Goal: Check status: Check status

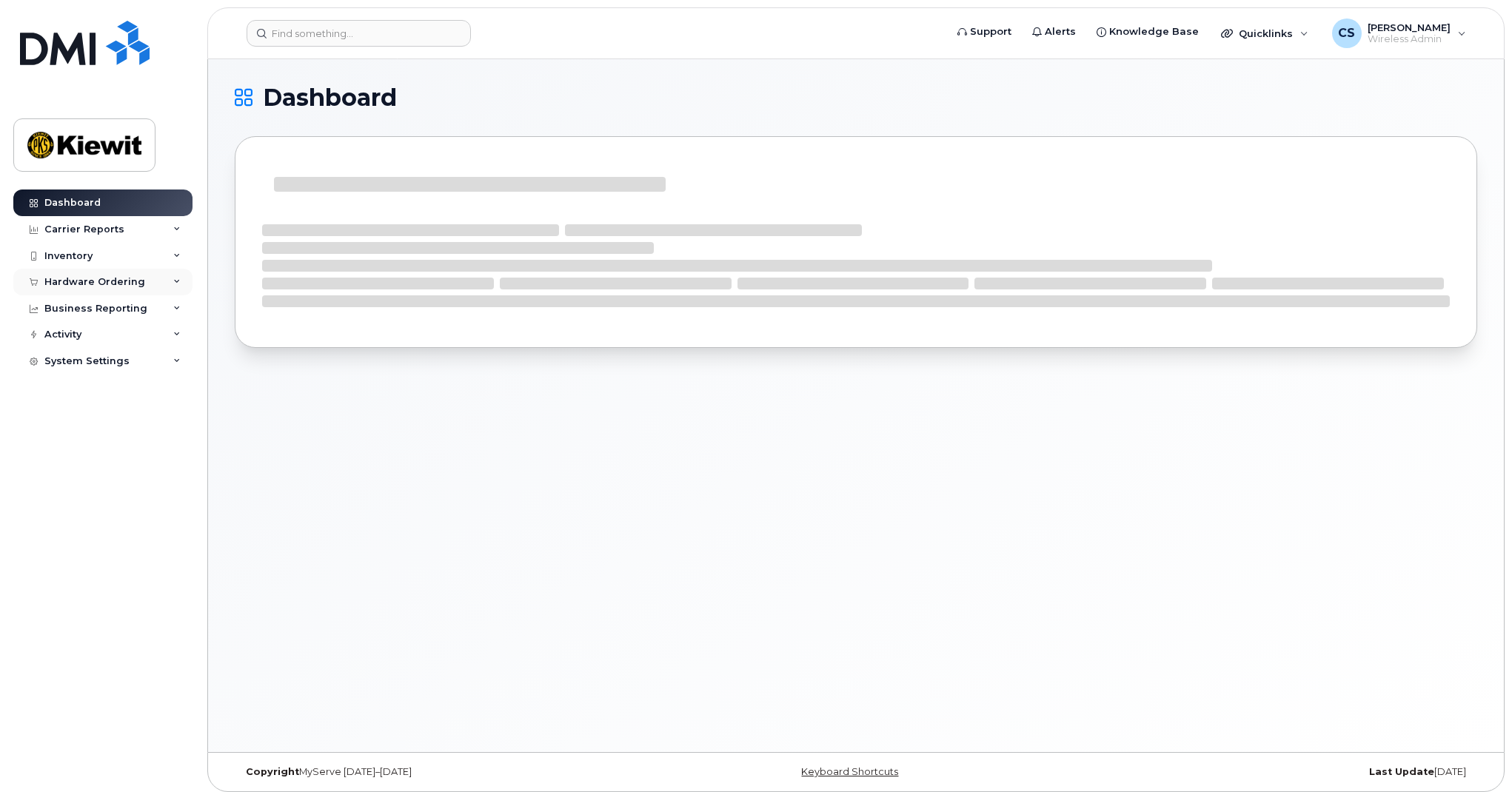
click at [120, 285] on div "Hardware Ordering" at bounding box center [95, 282] width 101 height 12
click at [98, 326] on link "Orders" at bounding box center [116, 337] width 154 height 28
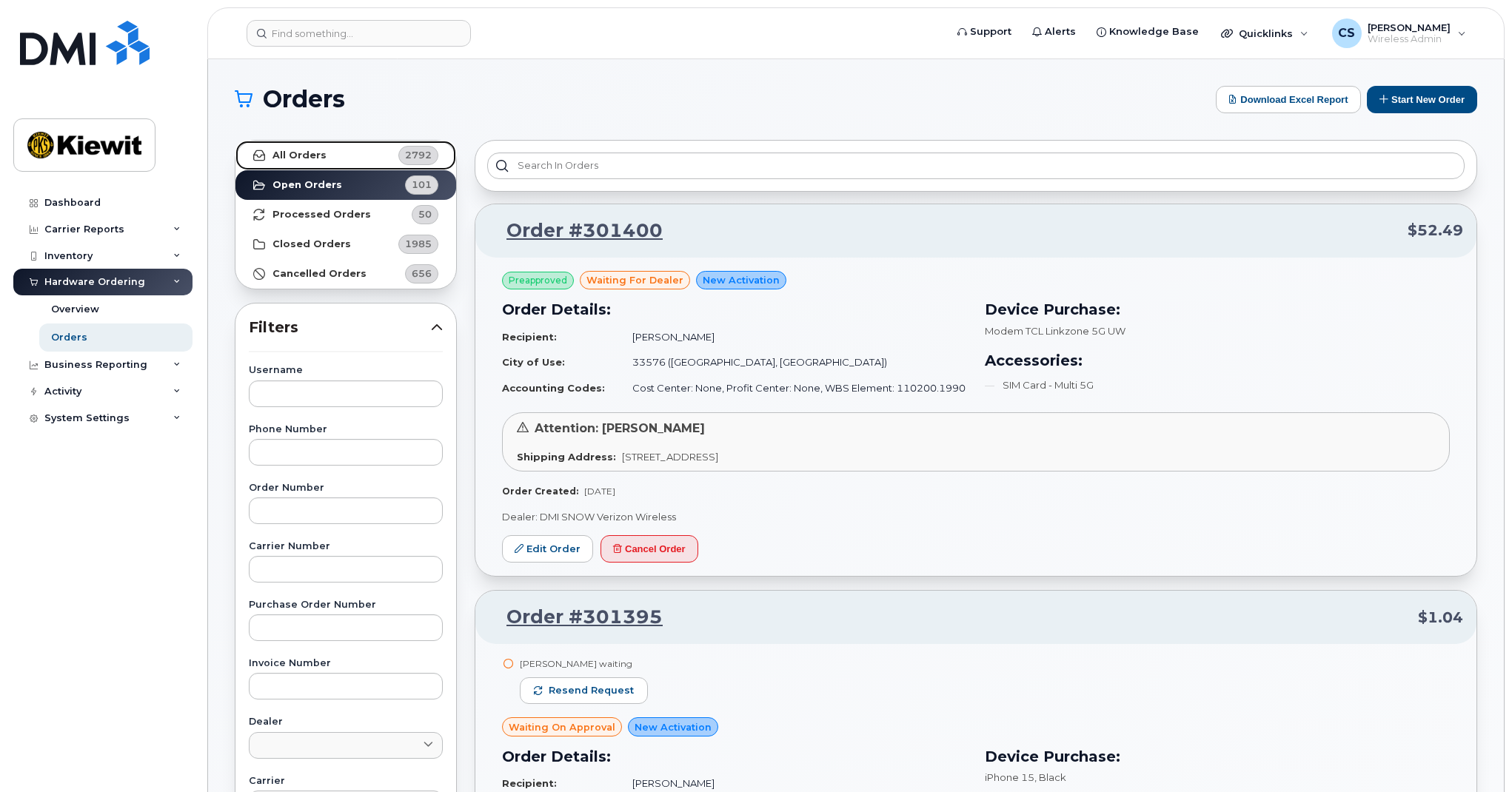
click at [343, 161] on link "All Orders 2792" at bounding box center [346, 155] width 221 height 30
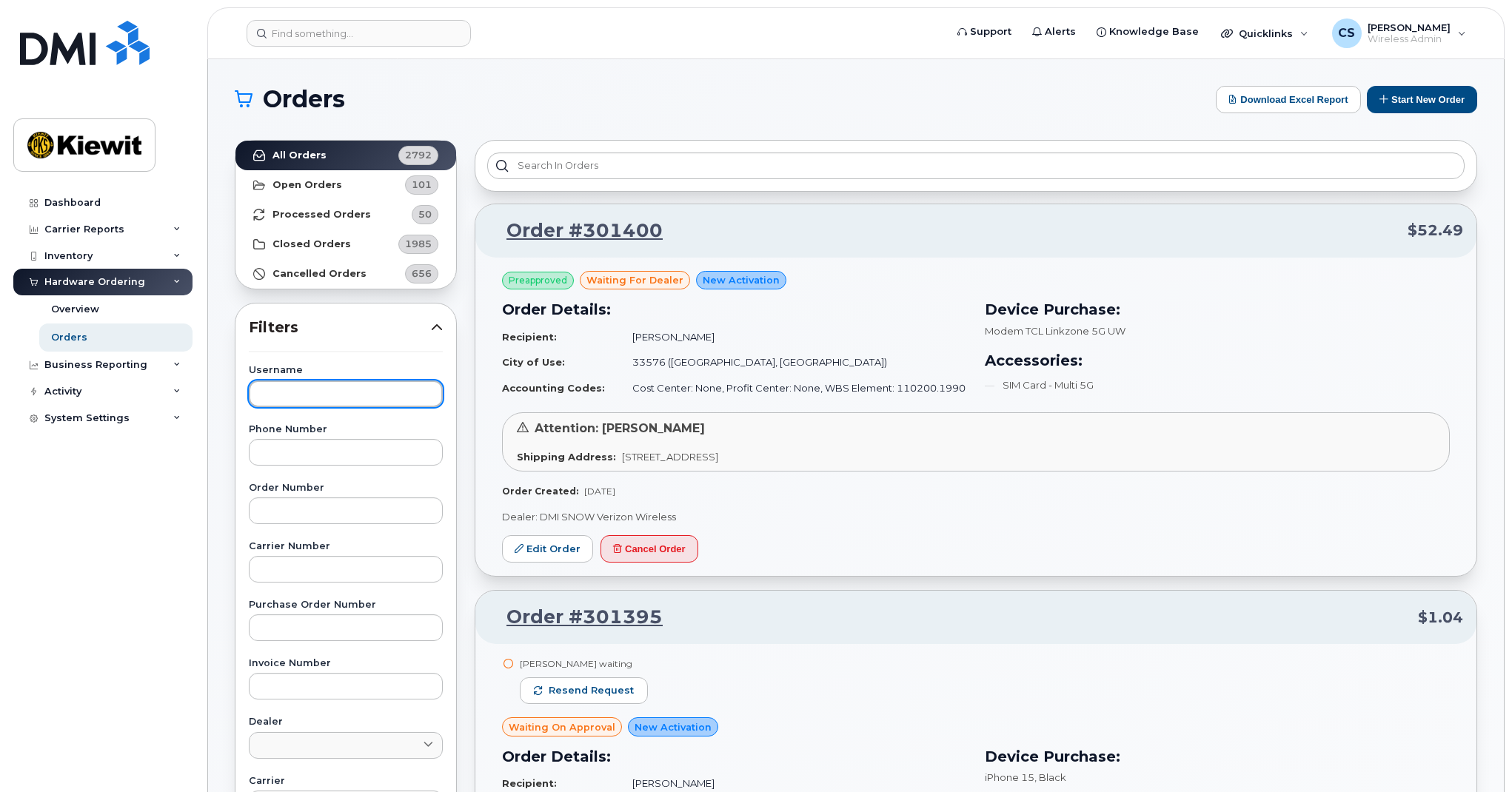
click at [306, 397] on input "text" at bounding box center [346, 393] width 194 height 26
paste input "[PERSON_NAME]"
type input "[PERSON_NAME]"
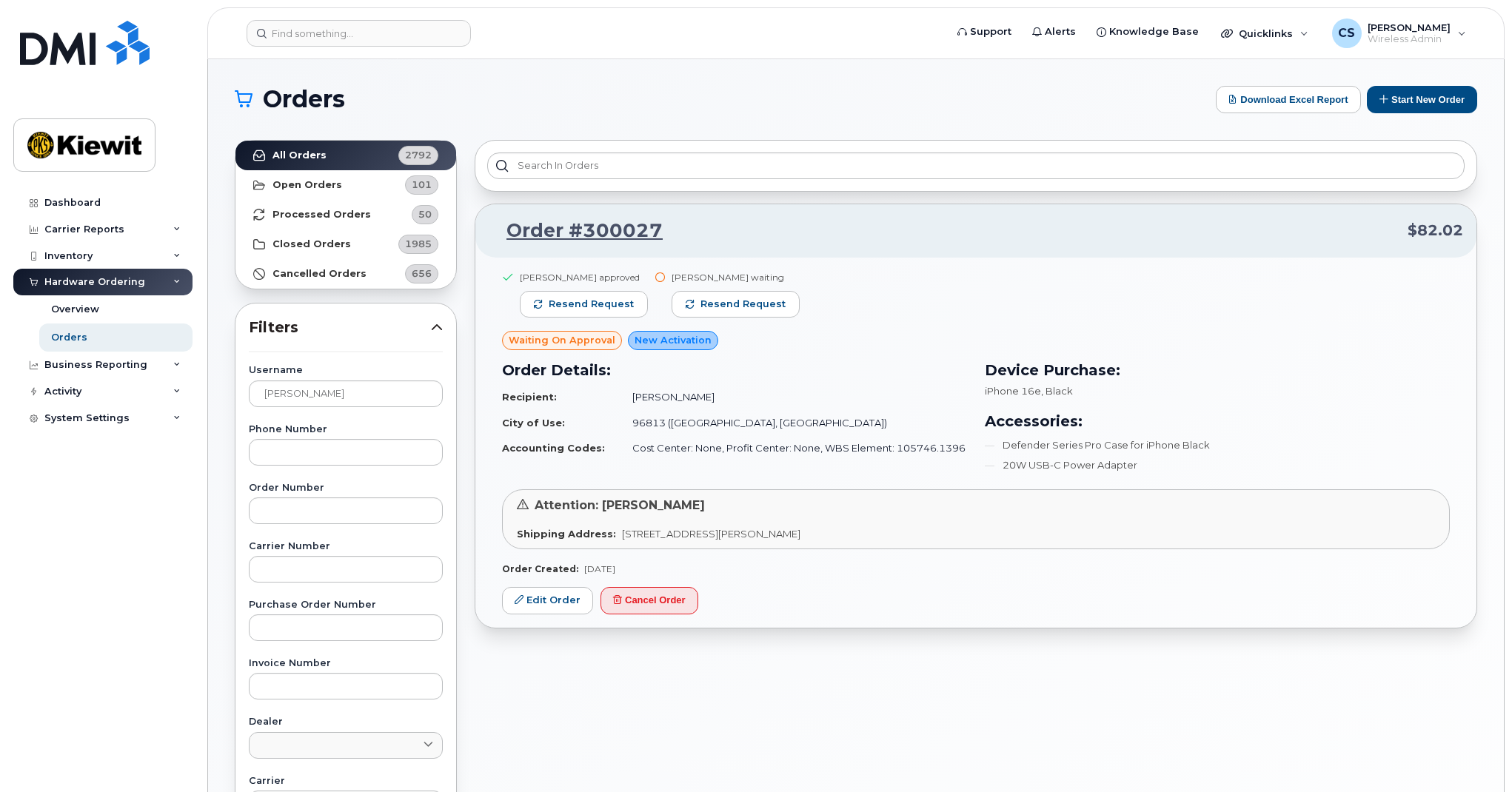
drag, startPoint x: 791, startPoint y: 280, endPoint x: 666, endPoint y: 281, distance: 125.0
click at [666, 281] on div "Loviisa Wisenbaker waiting Resend request" at bounding box center [729, 300] width 152 height 60
copy div "[PERSON_NAME] waiting"
click at [716, 301] on span "Resend request" at bounding box center [743, 304] width 85 height 14
click at [625, 225] on link "Order #300027" at bounding box center [576, 231] width 174 height 26
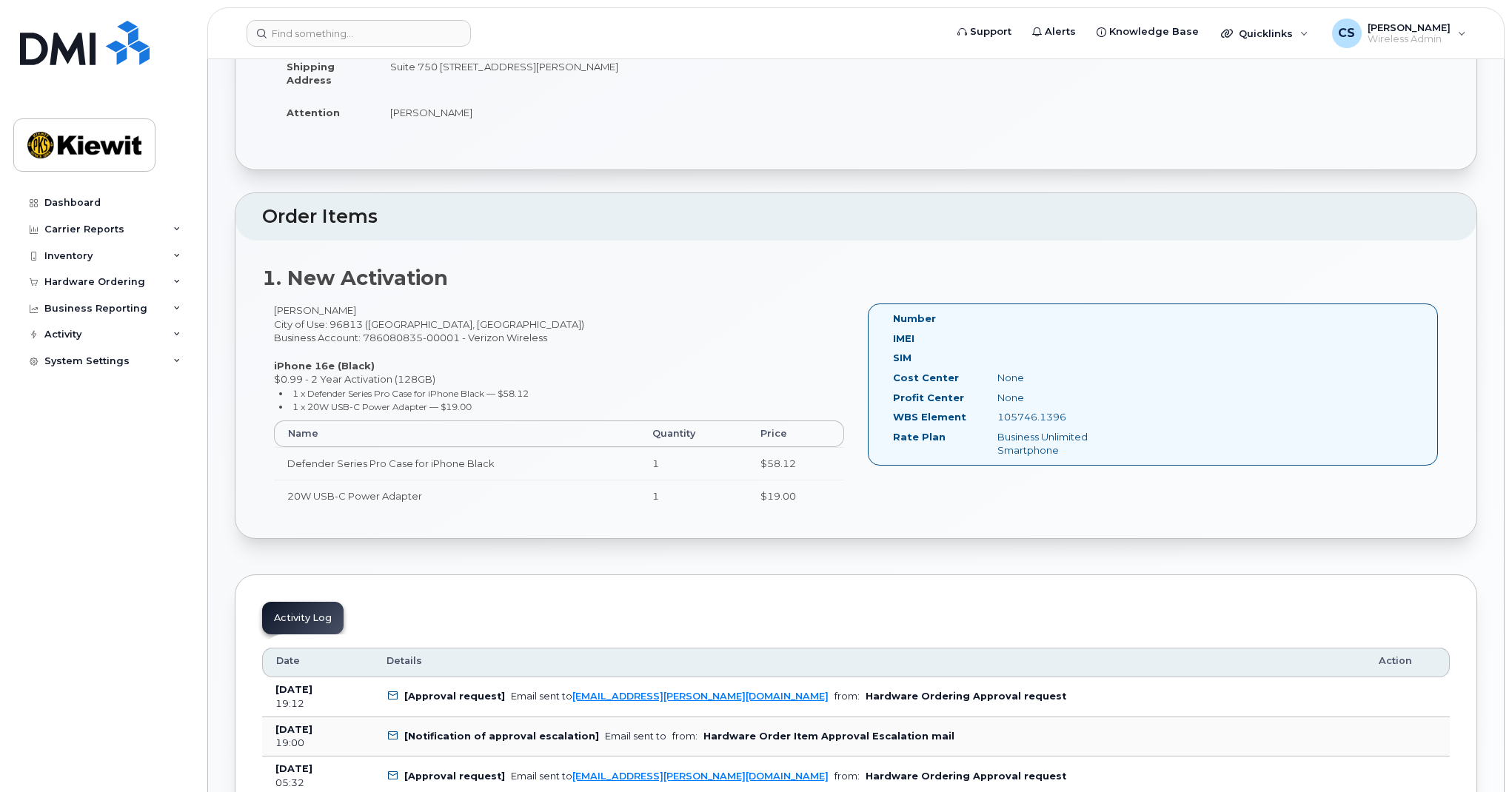
scroll to position [265, 0]
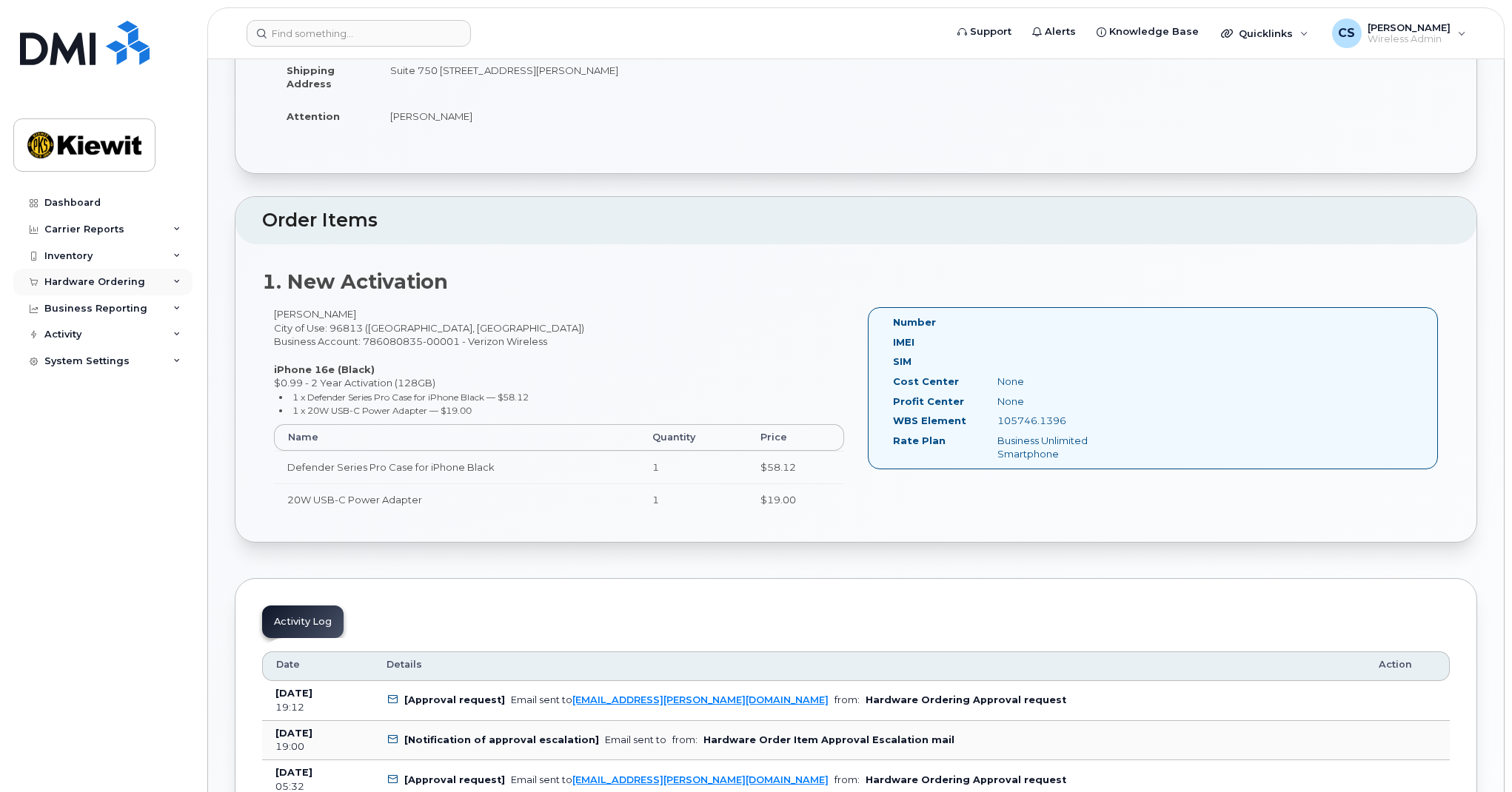
click at [82, 276] on div "Hardware Ordering" at bounding box center [95, 282] width 101 height 12
click at [80, 334] on div "Orders" at bounding box center [70, 338] width 36 height 14
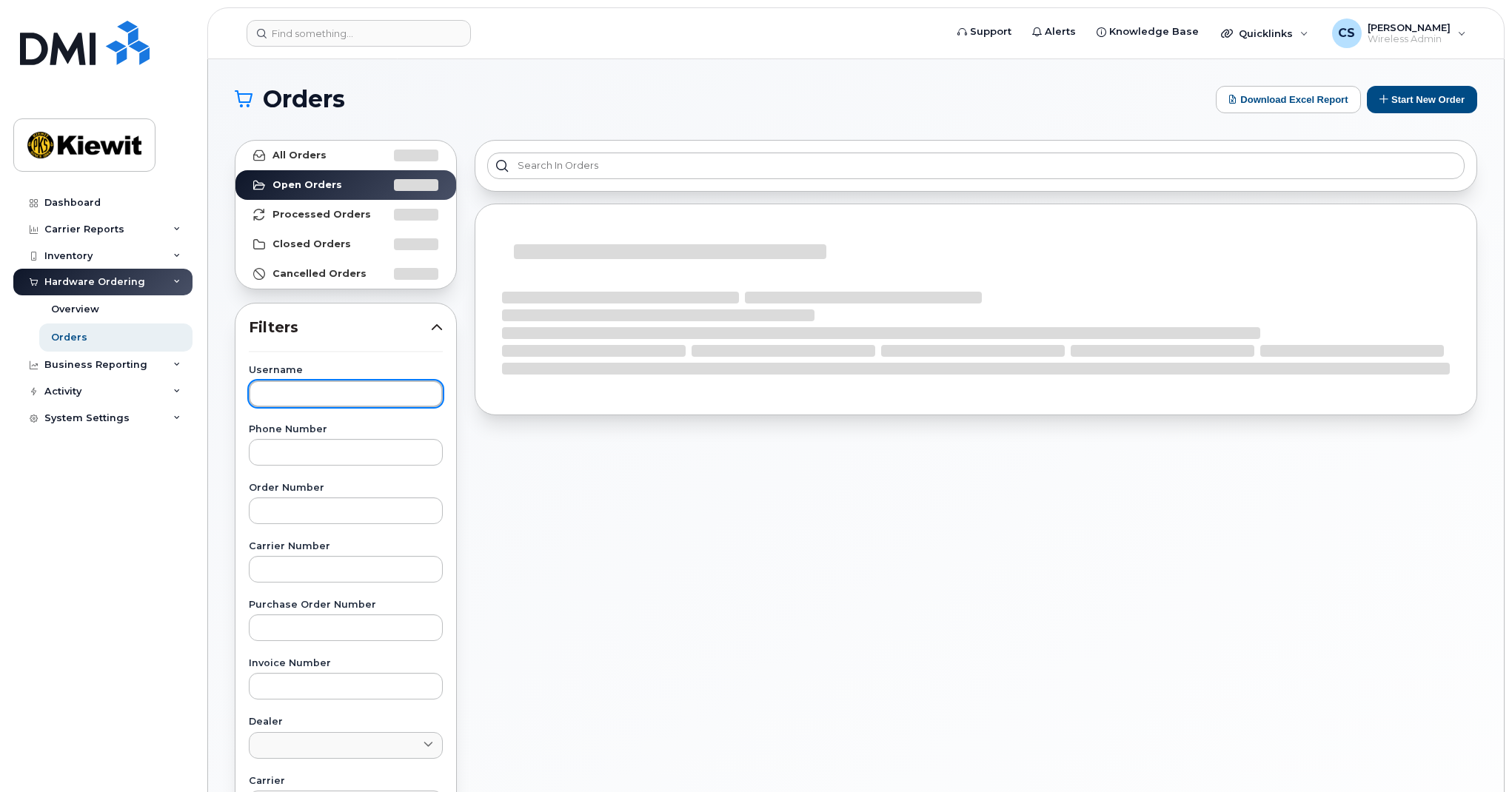
click at [301, 393] on input "text" at bounding box center [346, 393] width 194 height 26
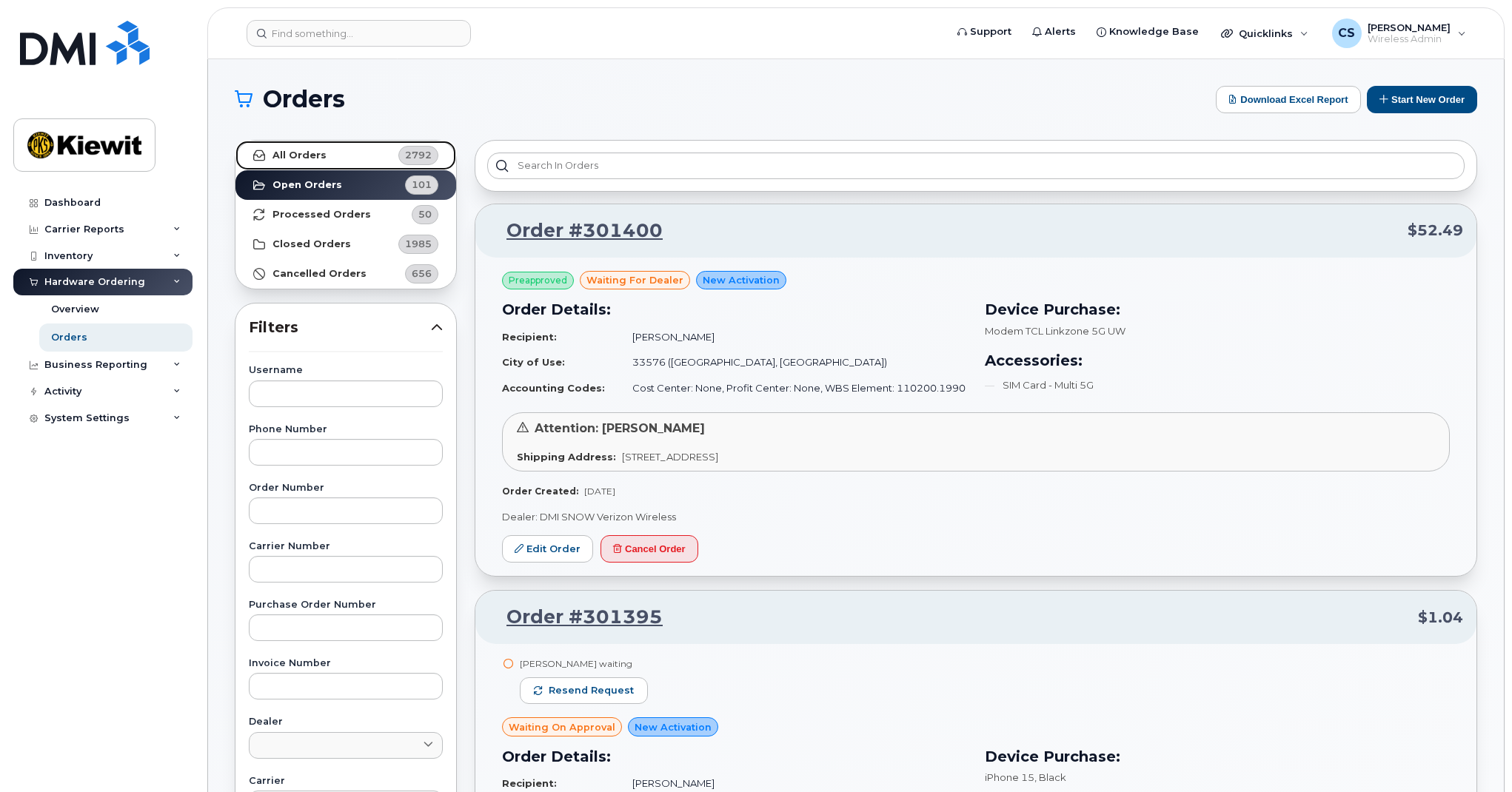
click at [351, 166] on link "All Orders 2792" at bounding box center [346, 155] width 221 height 30
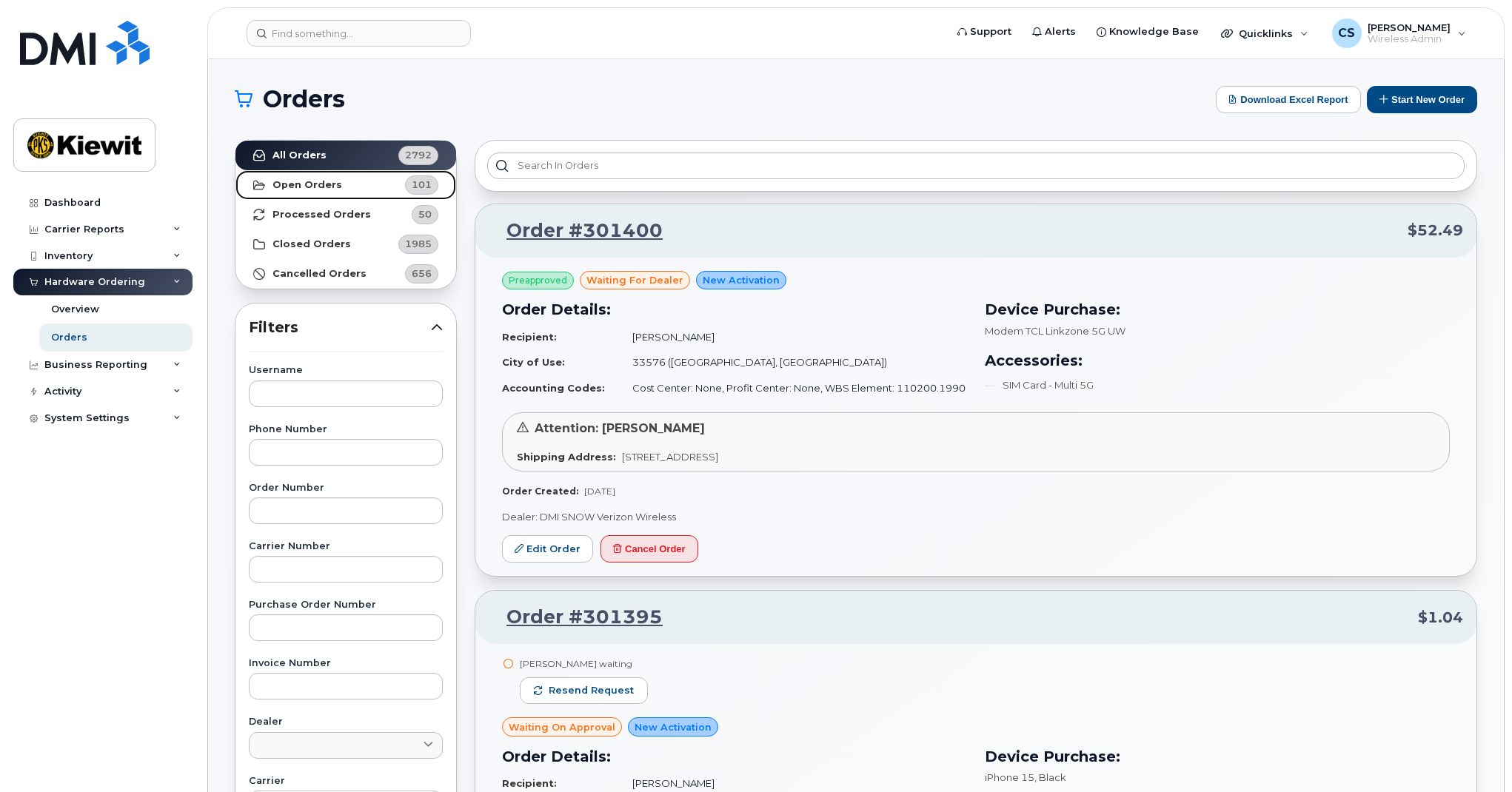
click at [318, 188] on strong "Open Orders" at bounding box center [307, 185] width 70 height 12
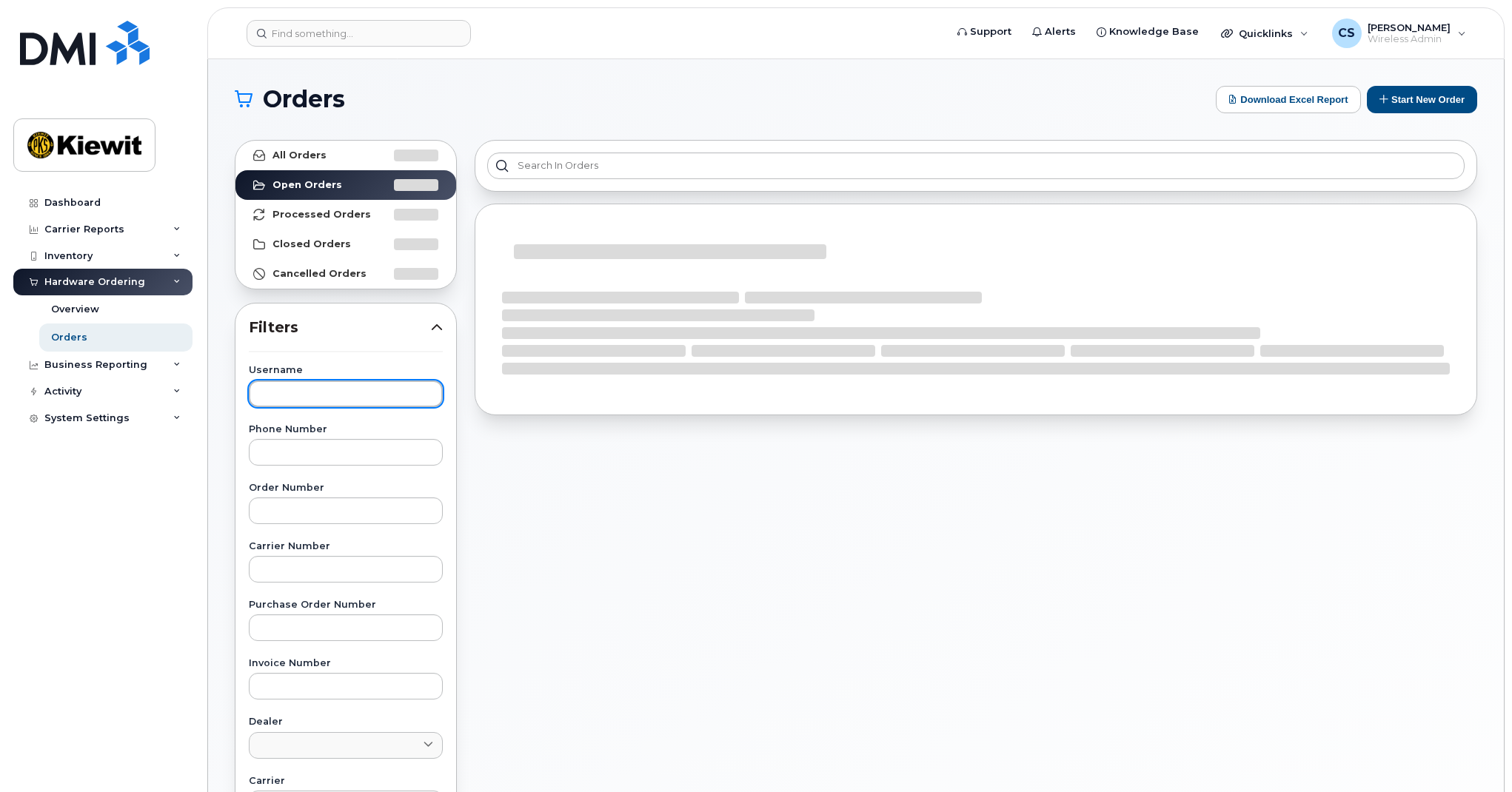
click at [315, 392] on input "text" at bounding box center [346, 393] width 194 height 26
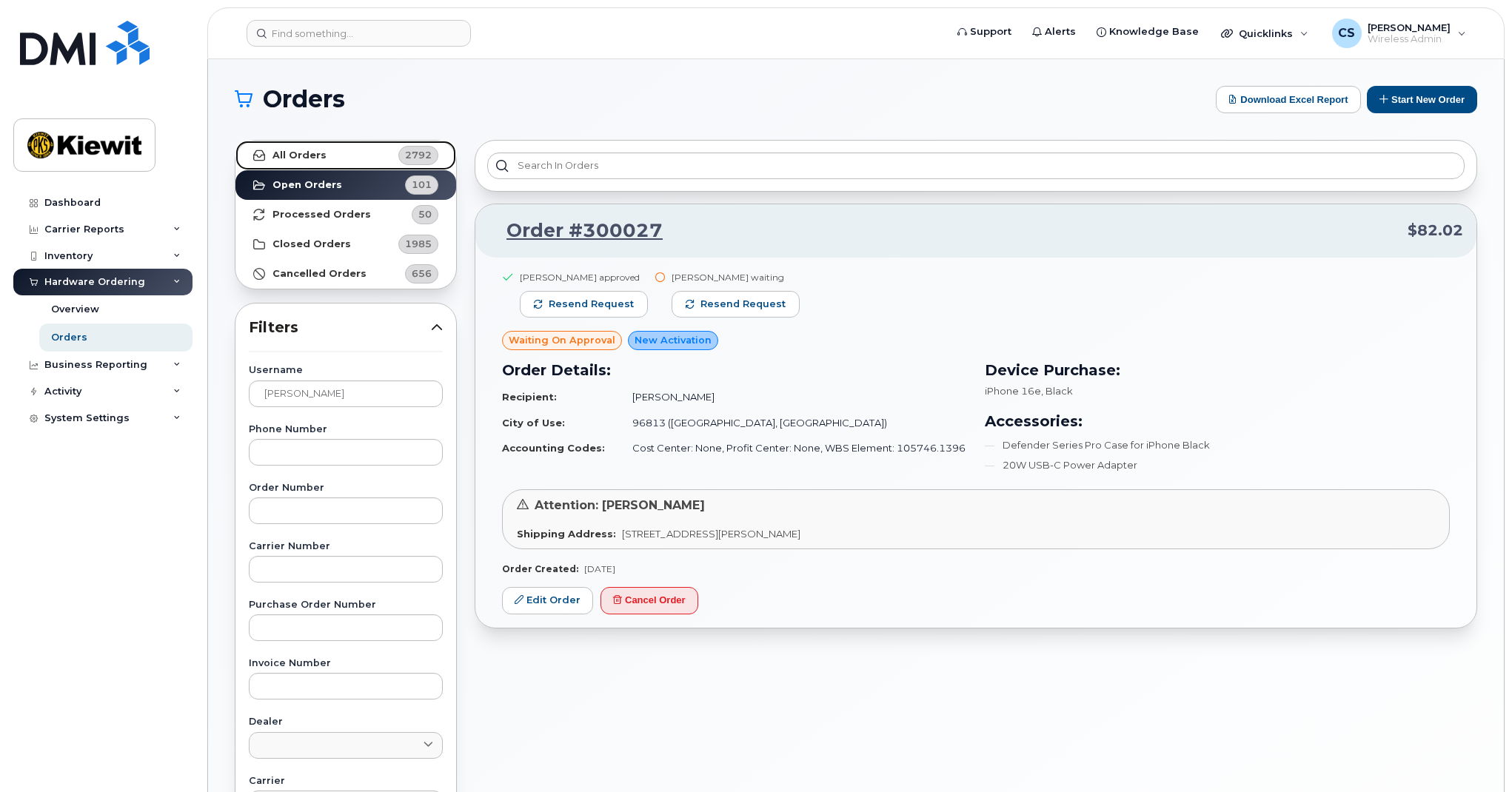
click at [334, 161] on link "All Orders 2792" at bounding box center [346, 155] width 221 height 30
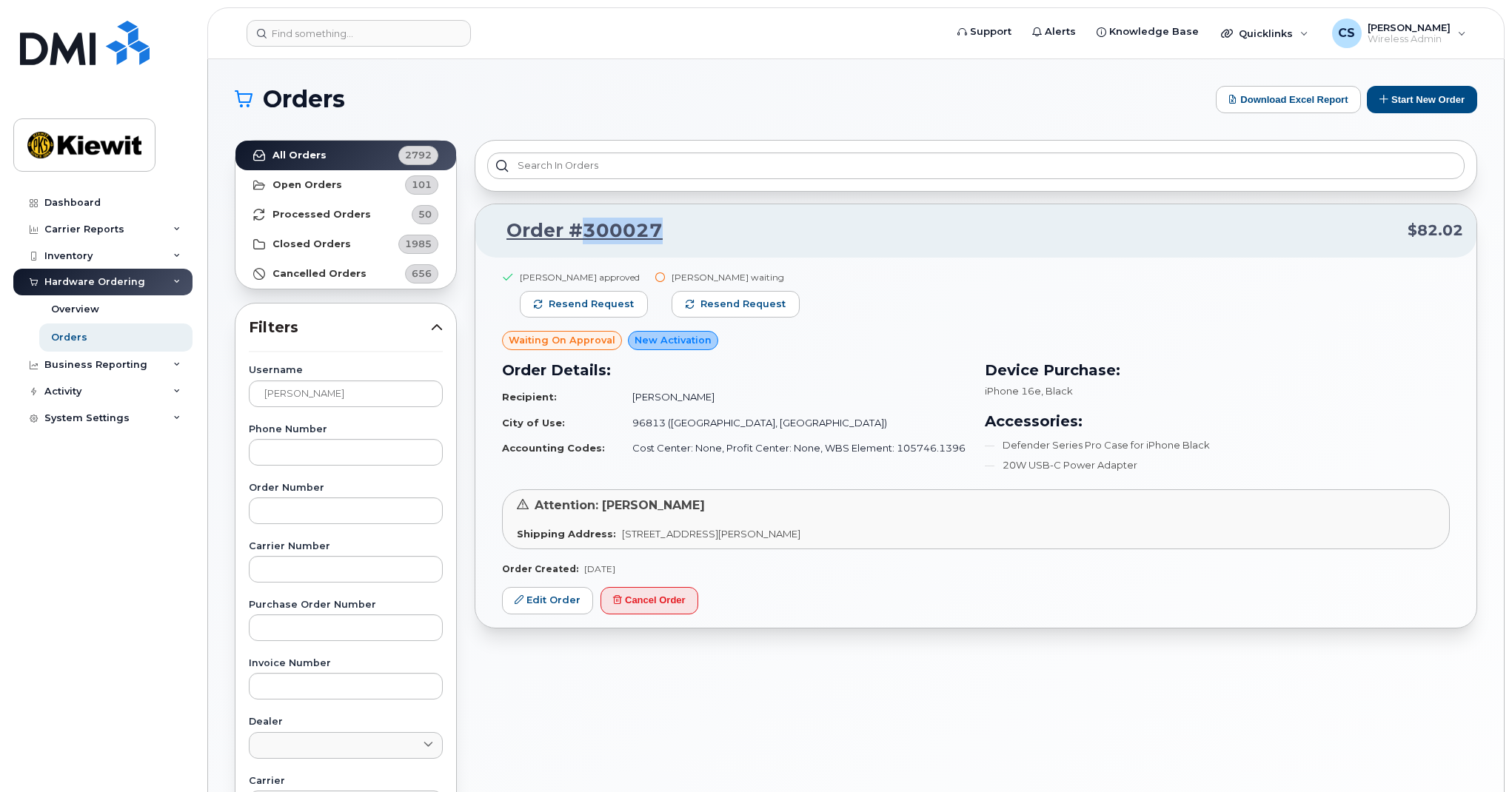
drag, startPoint x: 691, startPoint y: 232, endPoint x: 582, endPoint y: 225, distance: 109.2
click at [582, 225] on p "Order #300027 $82.02" at bounding box center [976, 231] width 974 height 26
copy link "300027"
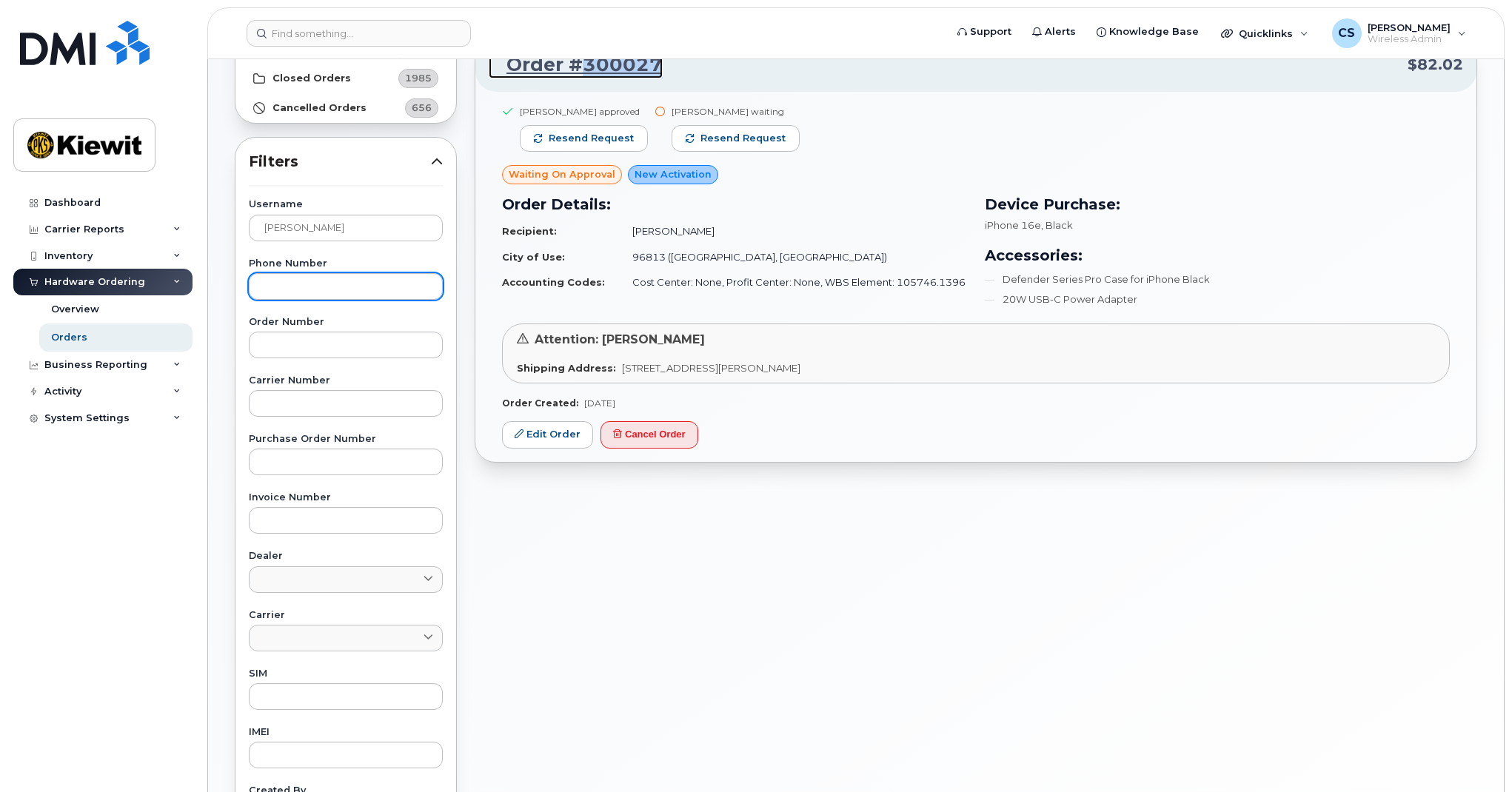
scroll to position [166, 0]
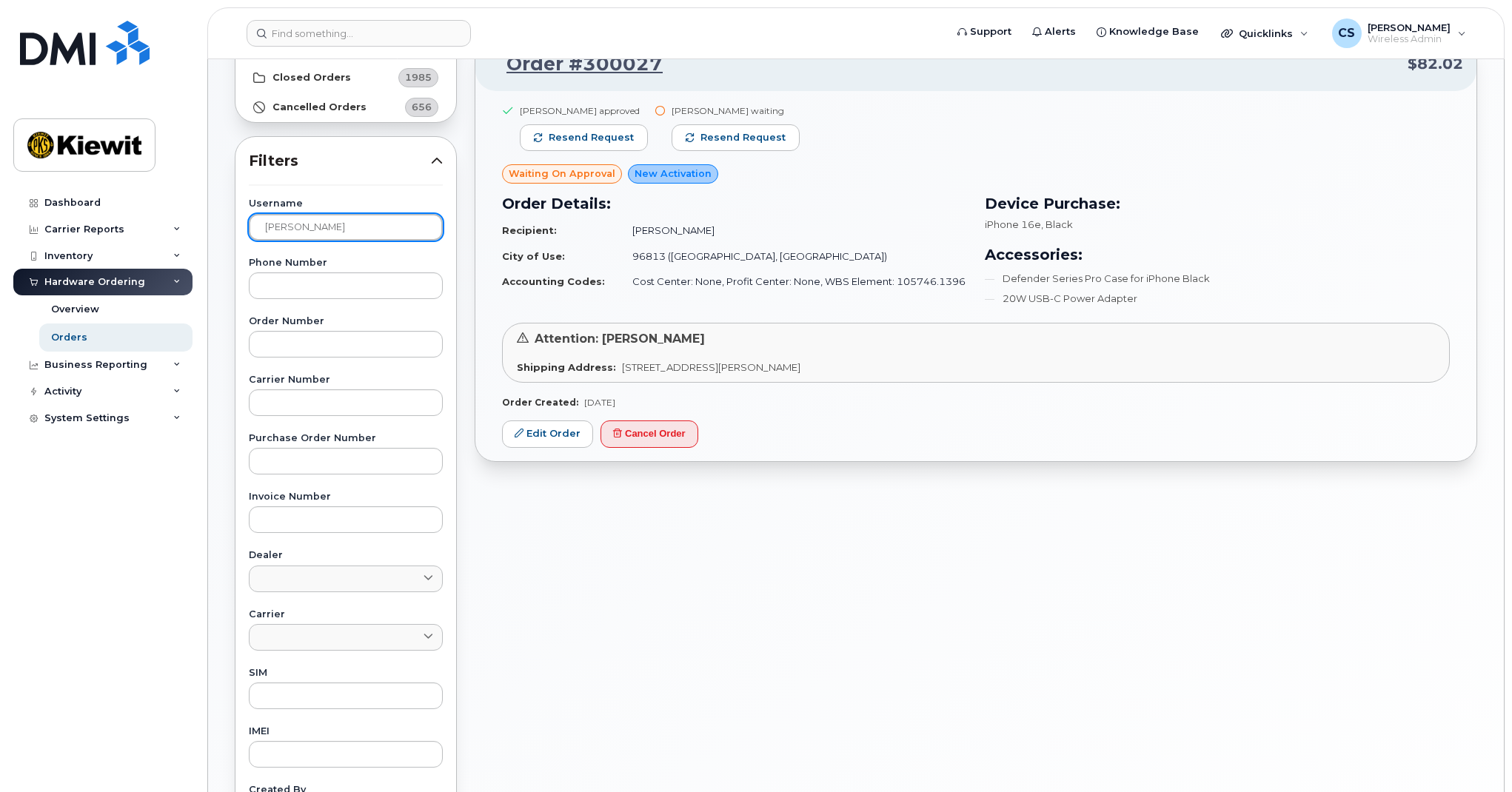
click at [376, 222] on input "[PERSON_NAME]" at bounding box center [346, 227] width 194 height 26
type input "K"
click at [273, 338] on input "text" at bounding box center [346, 344] width 194 height 26
paste input "300027"
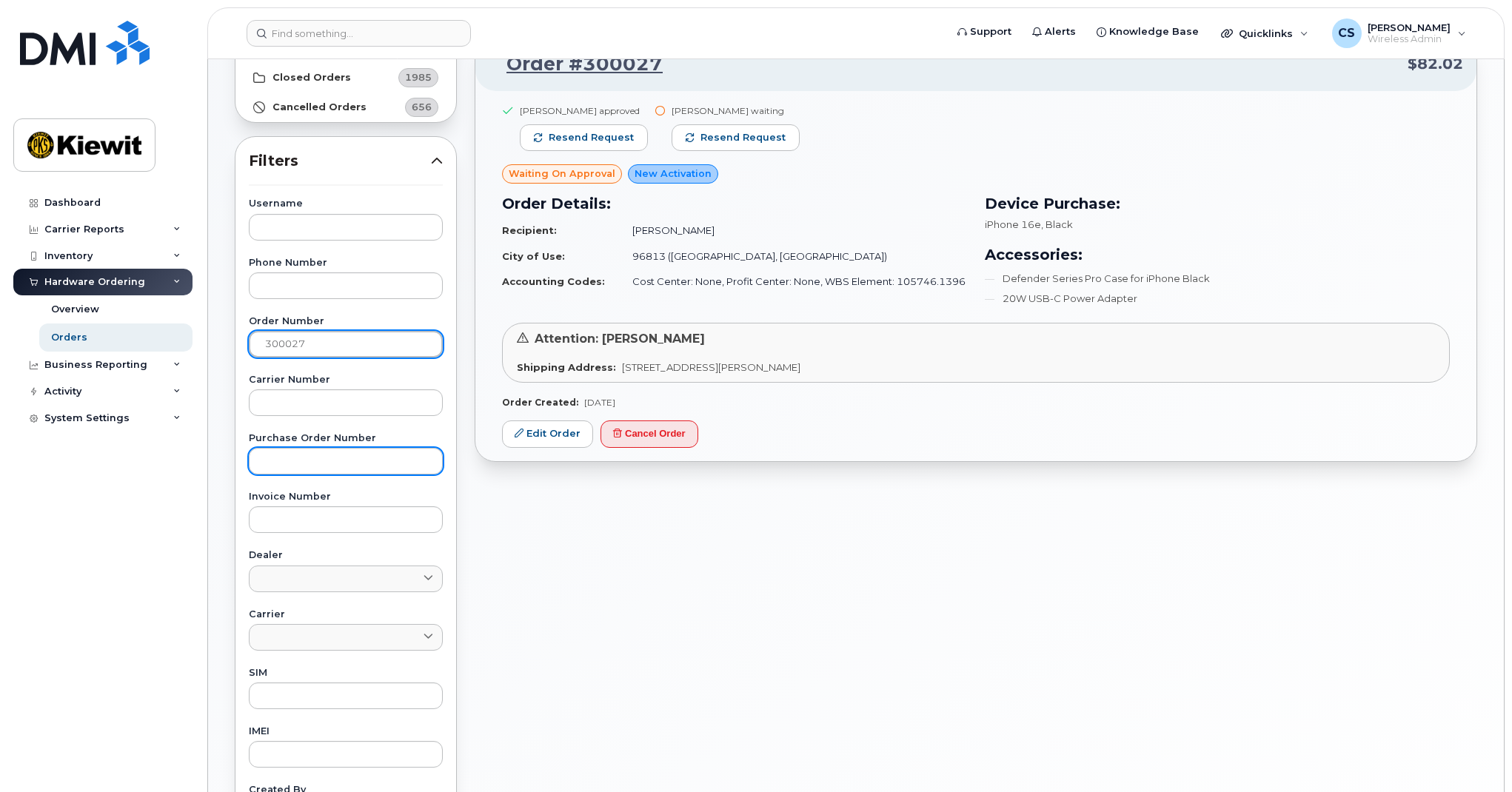
type input "300027"
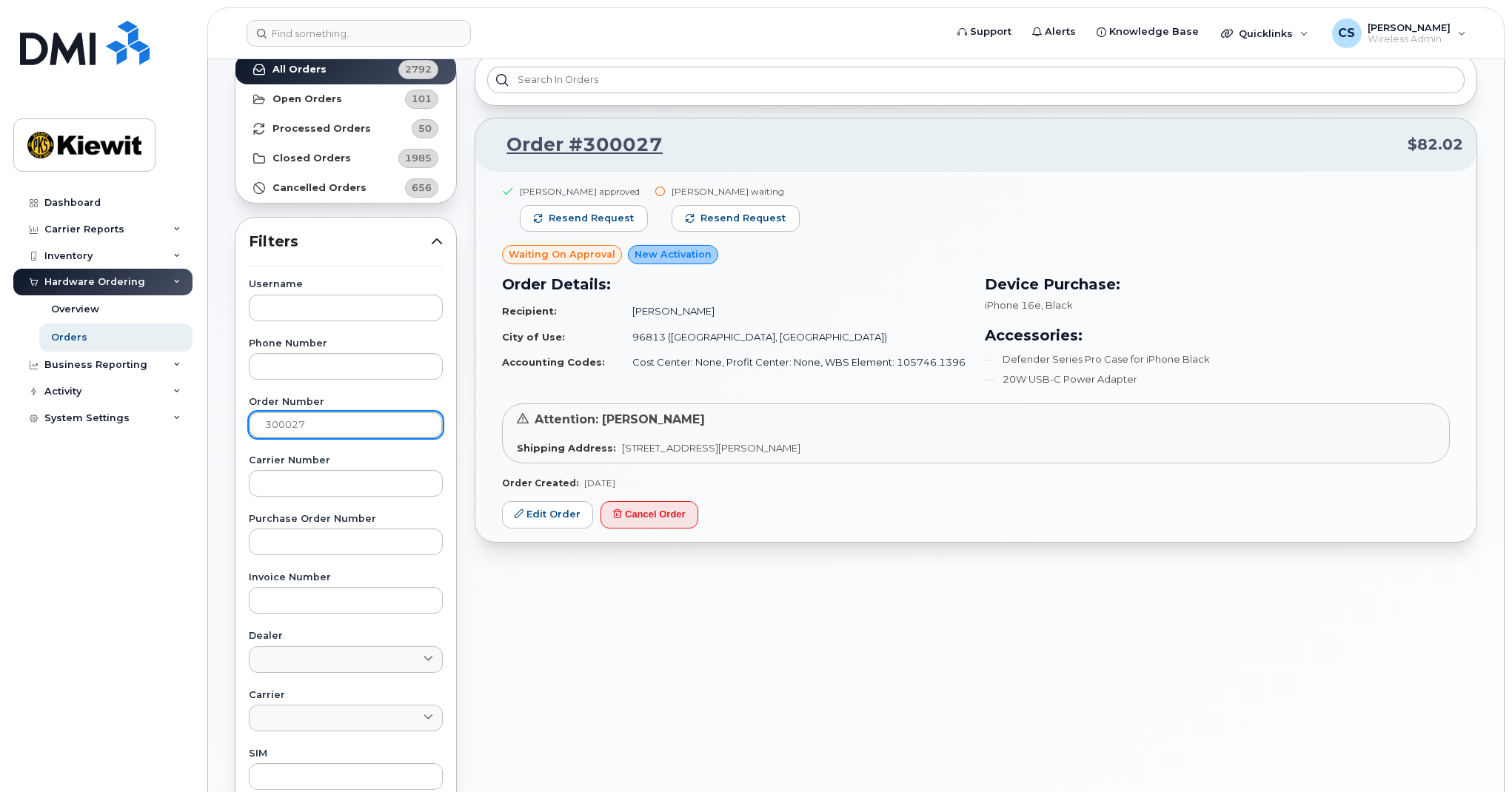
scroll to position [0, 0]
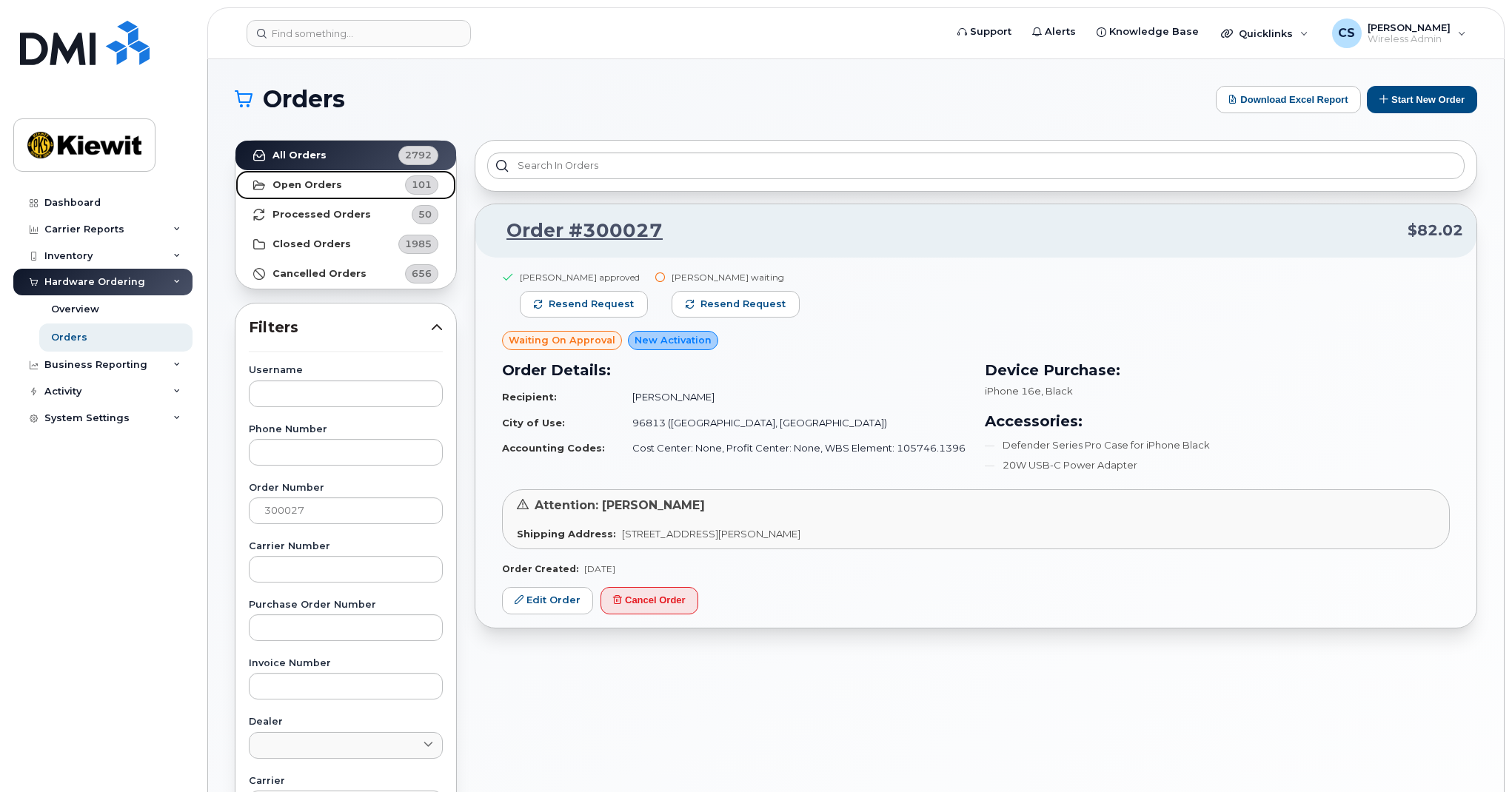
click at [331, 189] on strong "Open Orders" at bounding box center [307, 185] width 70 height 12
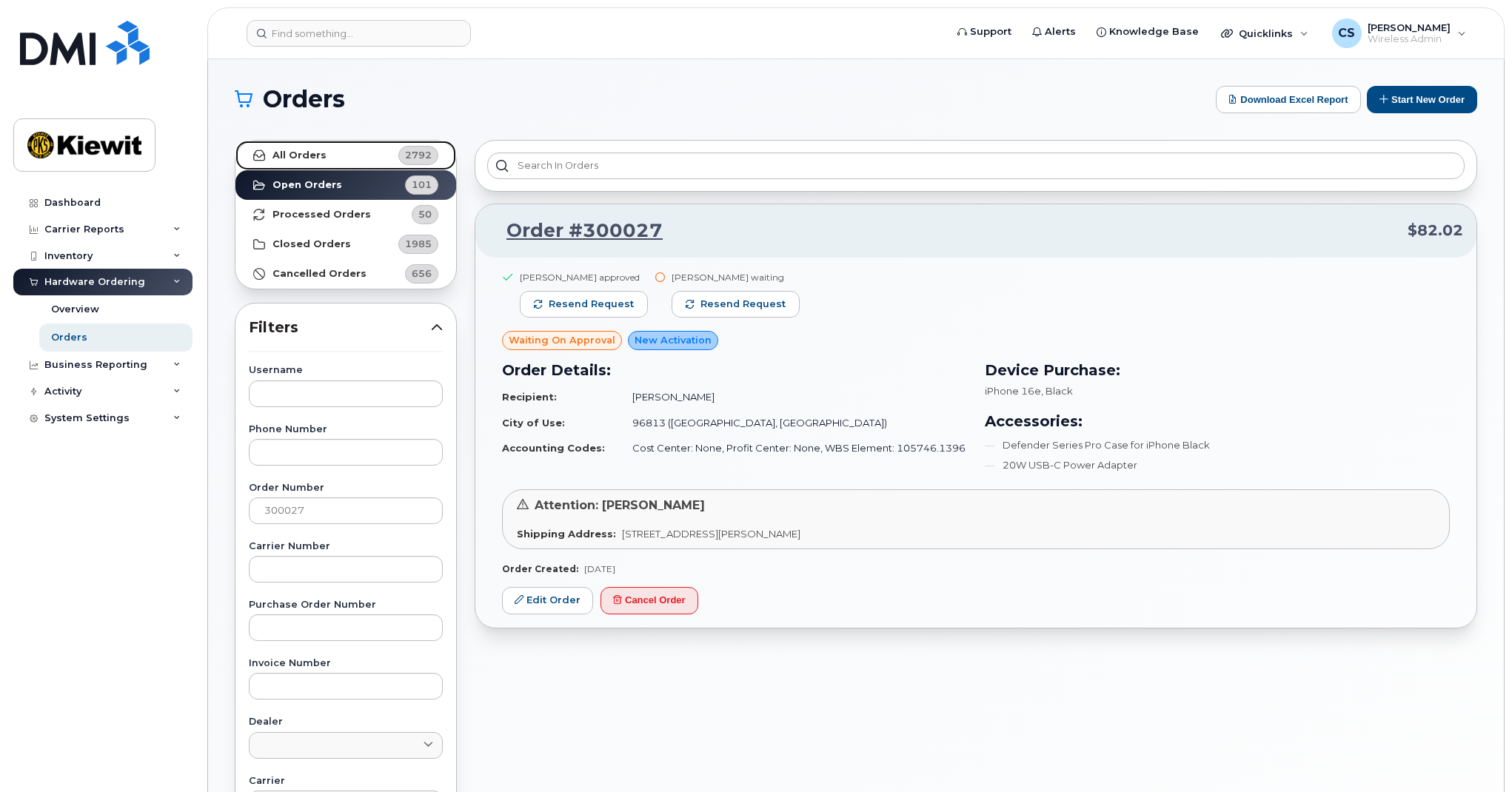
click at [319, 161] on link "All Orders 2792" at bounding box center [346, 155] width 221 height 30
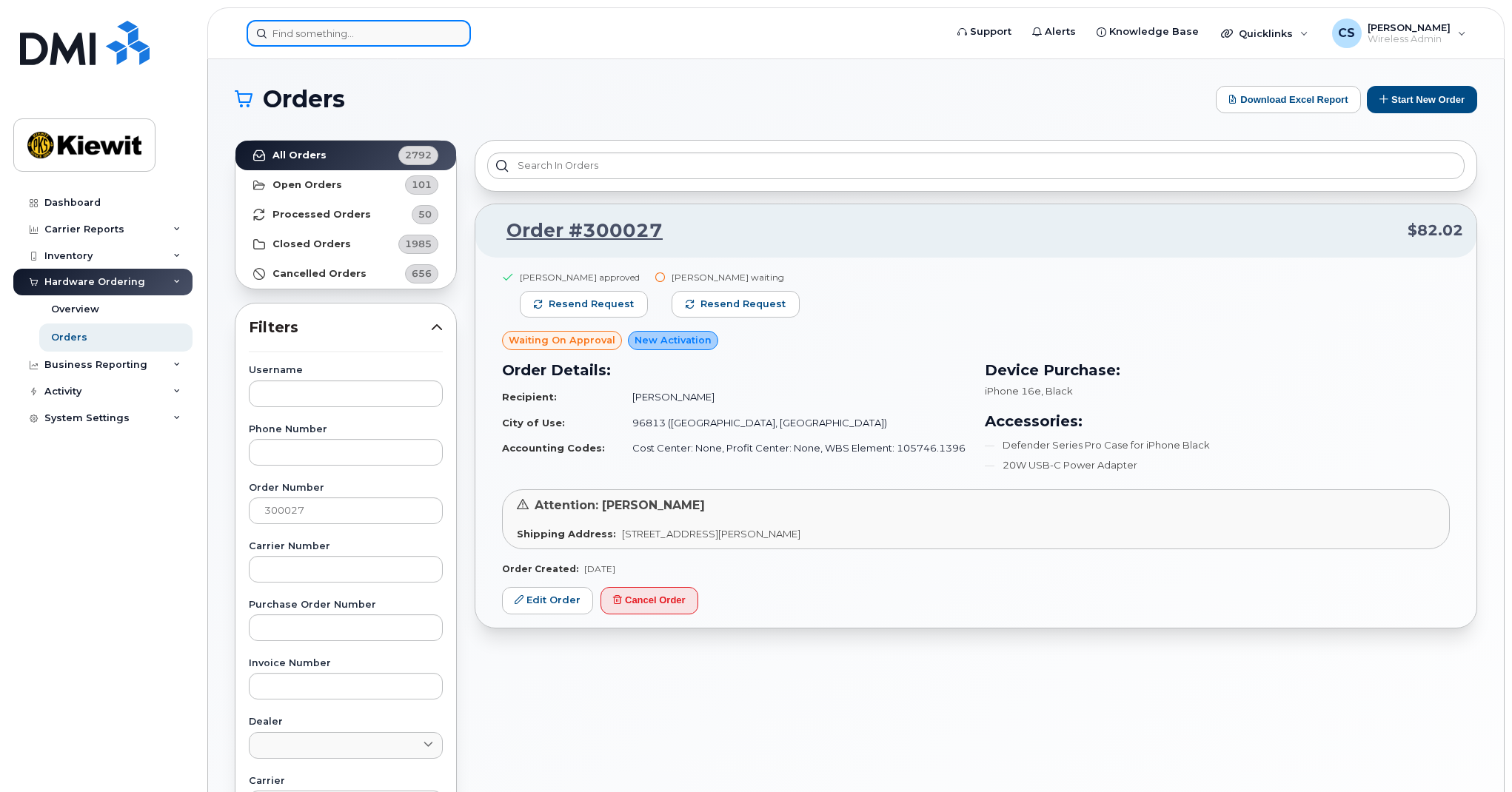
click at [333, 37] on input at bounding box center [359, 33] width 225 height 26
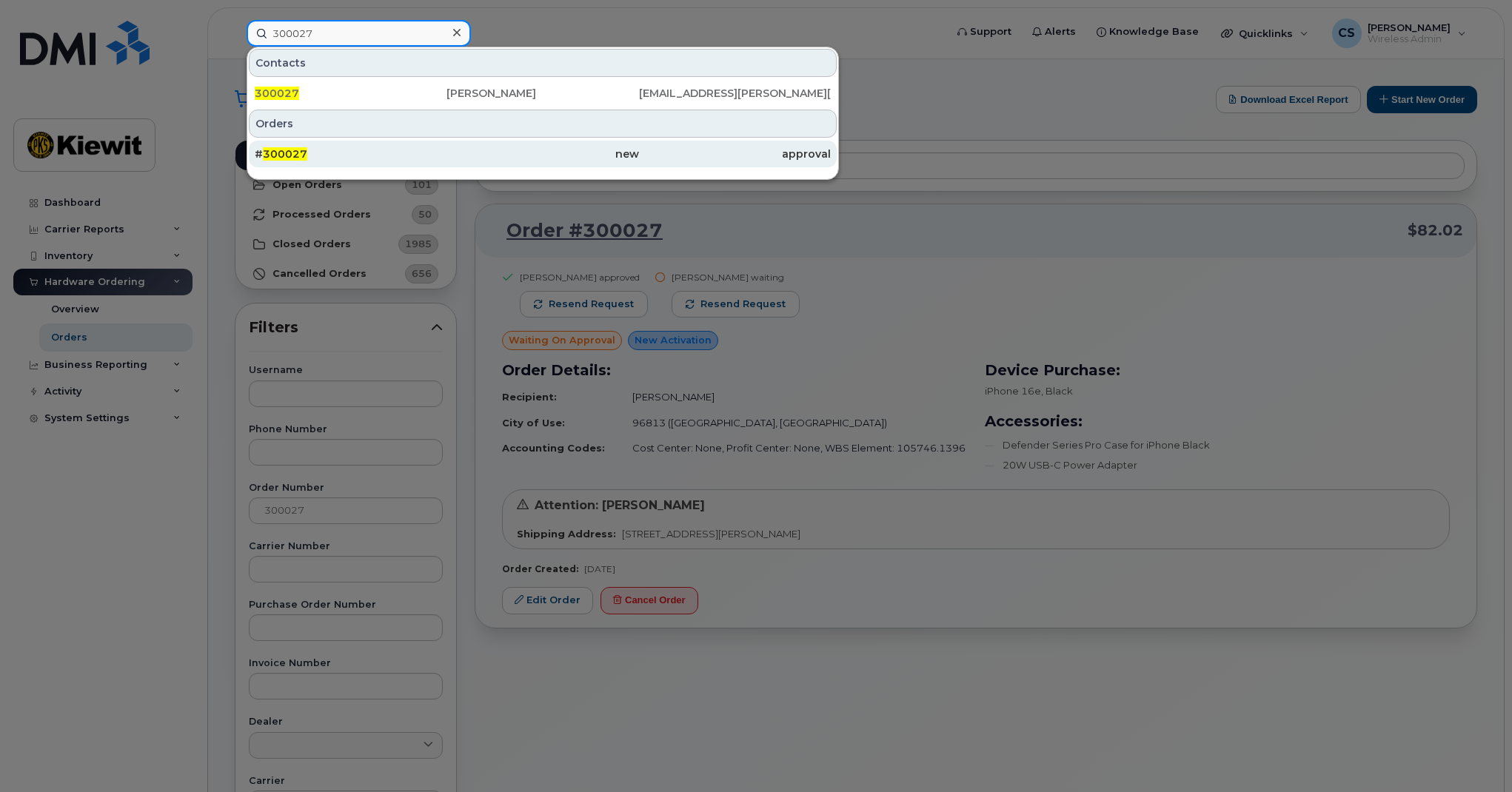
type input "300027"
click at [490, 159] on div "new" at bounding box center [542, 154] width 192 height 15
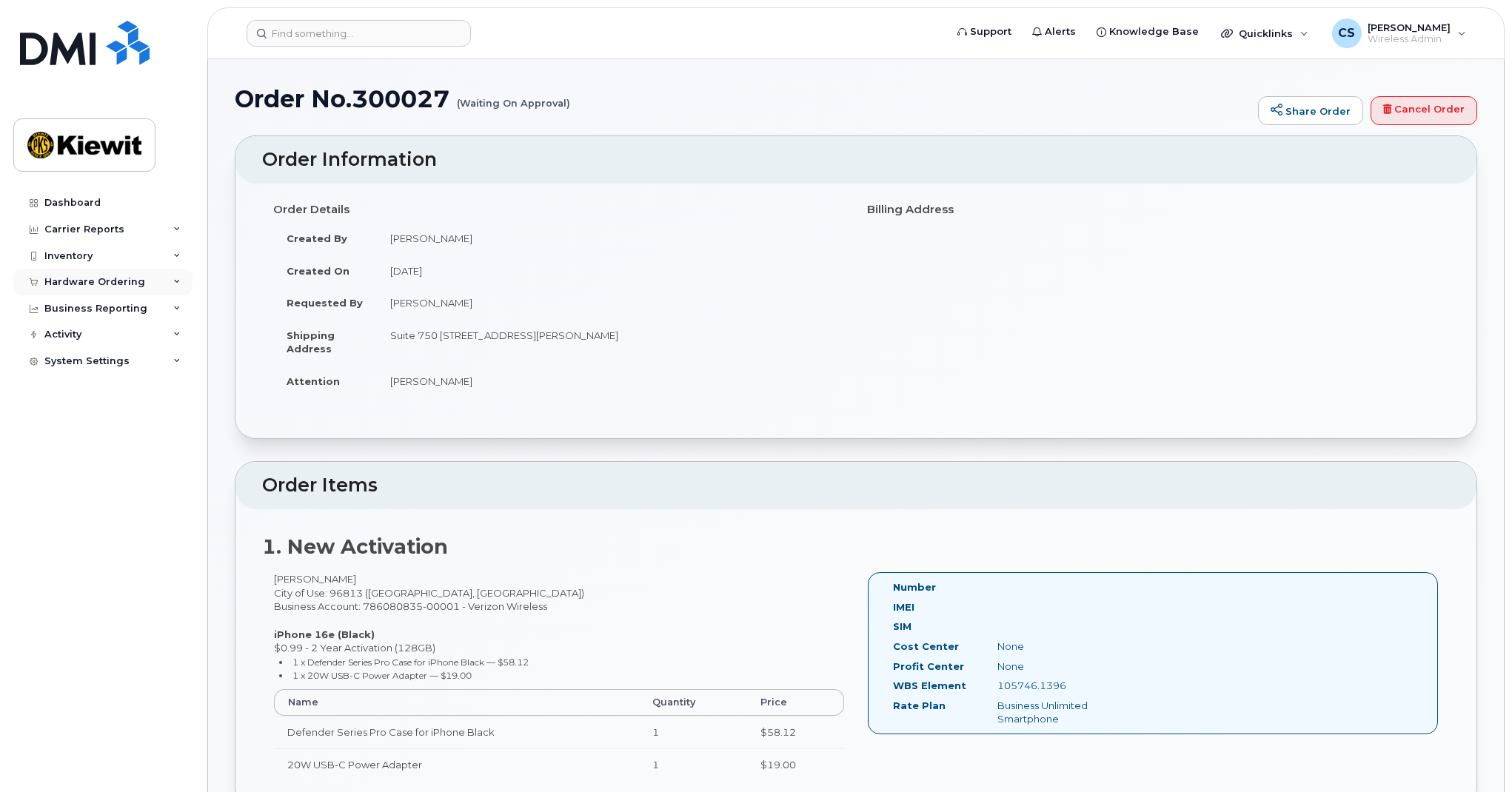
click at [98, 278] on div "Hardware Ordering" at bounding box center [95, 282] width 101 height 12
click at [1000, 27] on span "Support" at bounding box center [990, 32] width 42 height 15
click at [90, 325] on link "Orders" at bounding box center [116, 337] width 154 height 28
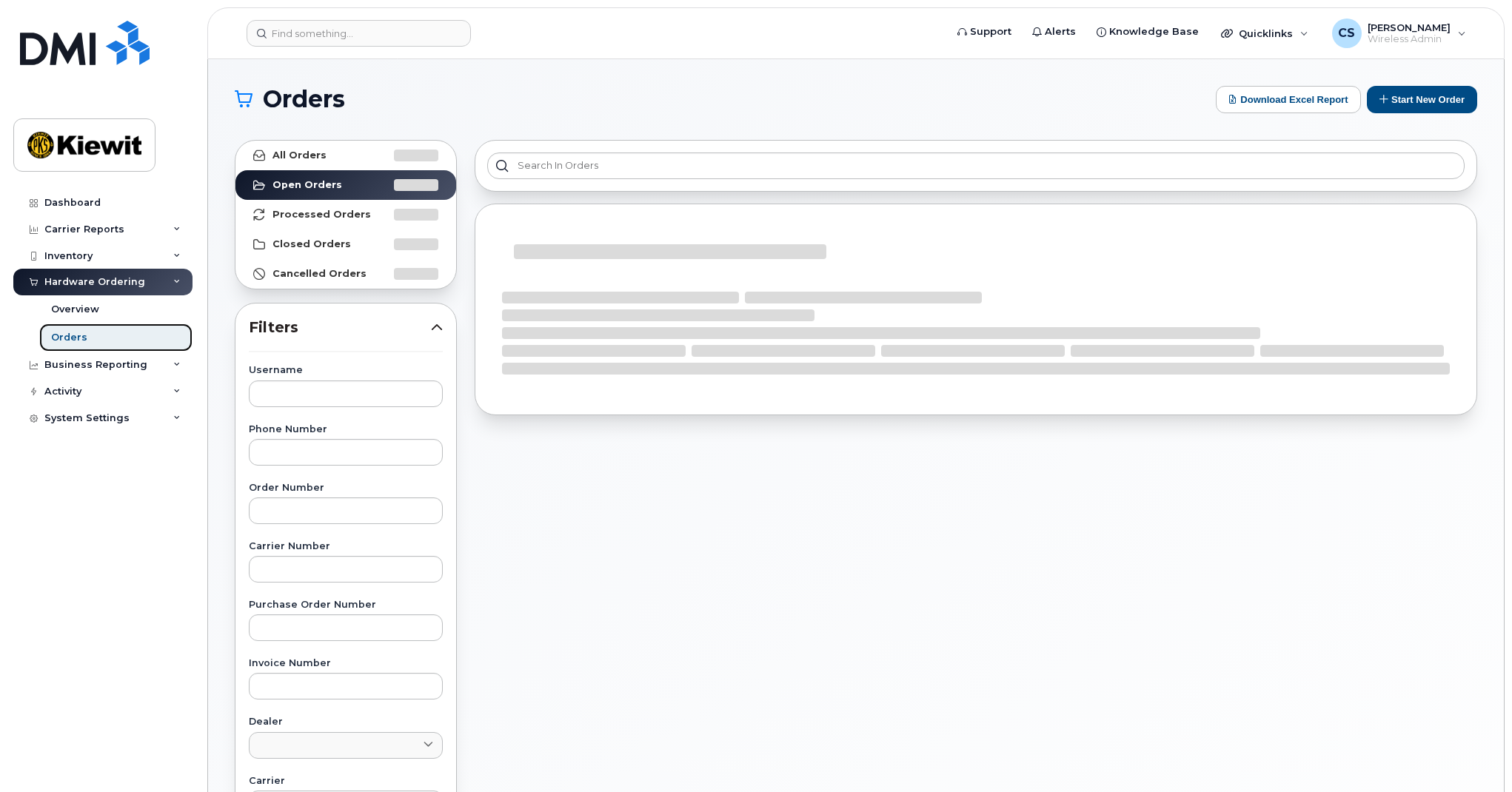
click at [85, 332] on link "Orders" at bounding box center [116, 337] width 154 height 28
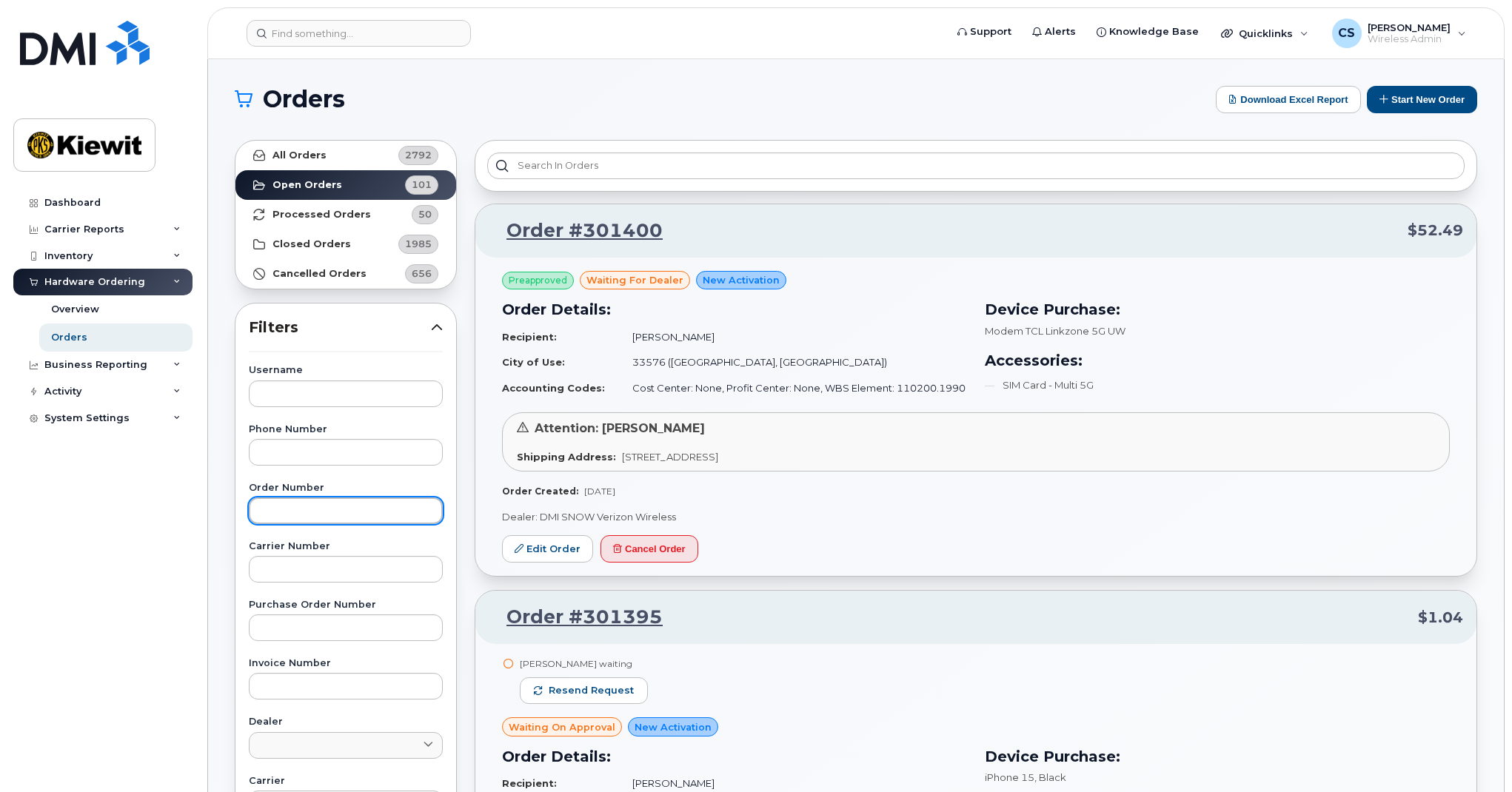
click at [300, 511] on input "text" at bounding box center [346, 511] width 194 height 26
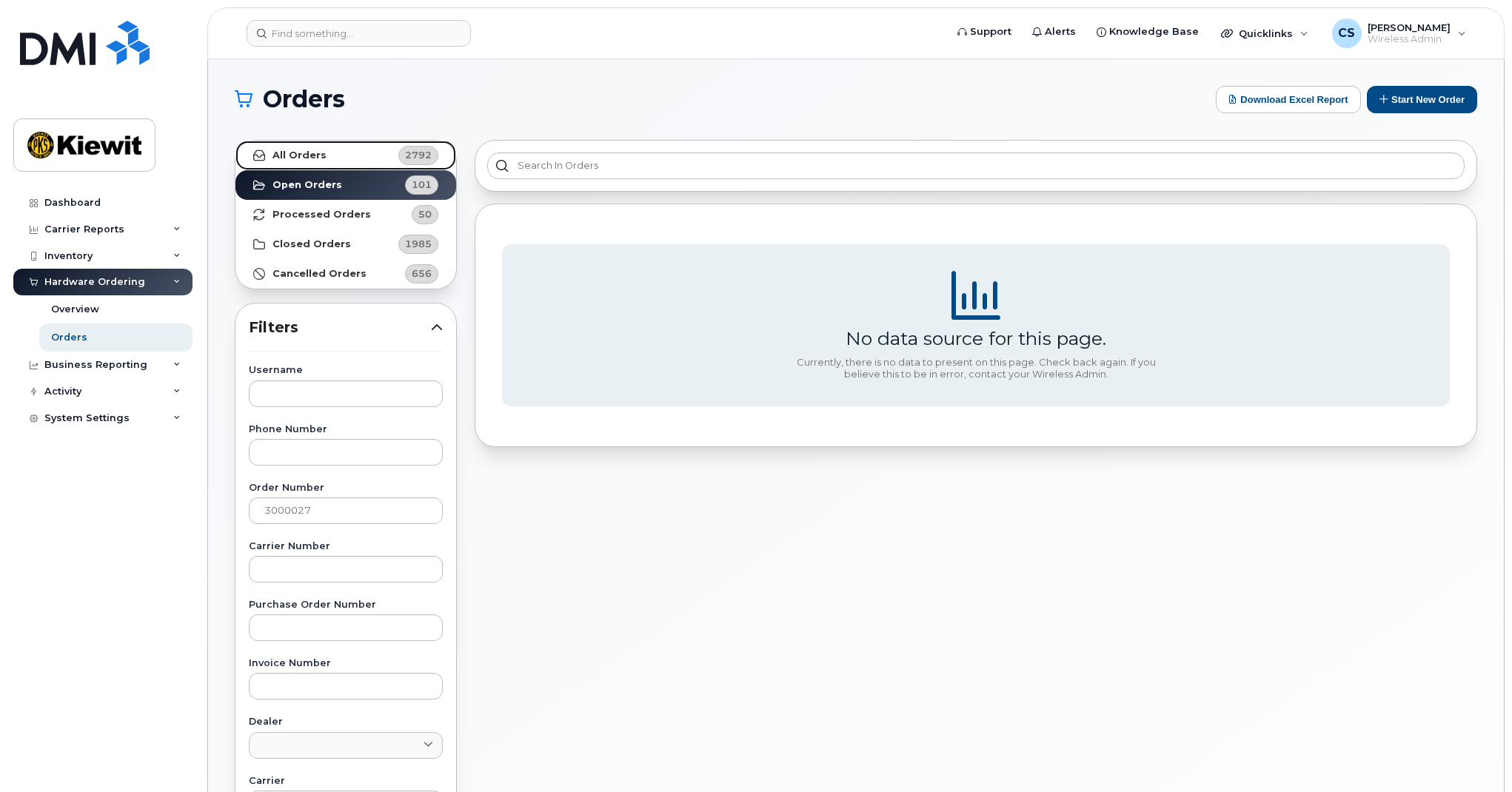
click at [313, 153] on strong "All Orders" at bounding box center [299, 156] width 54 height 12
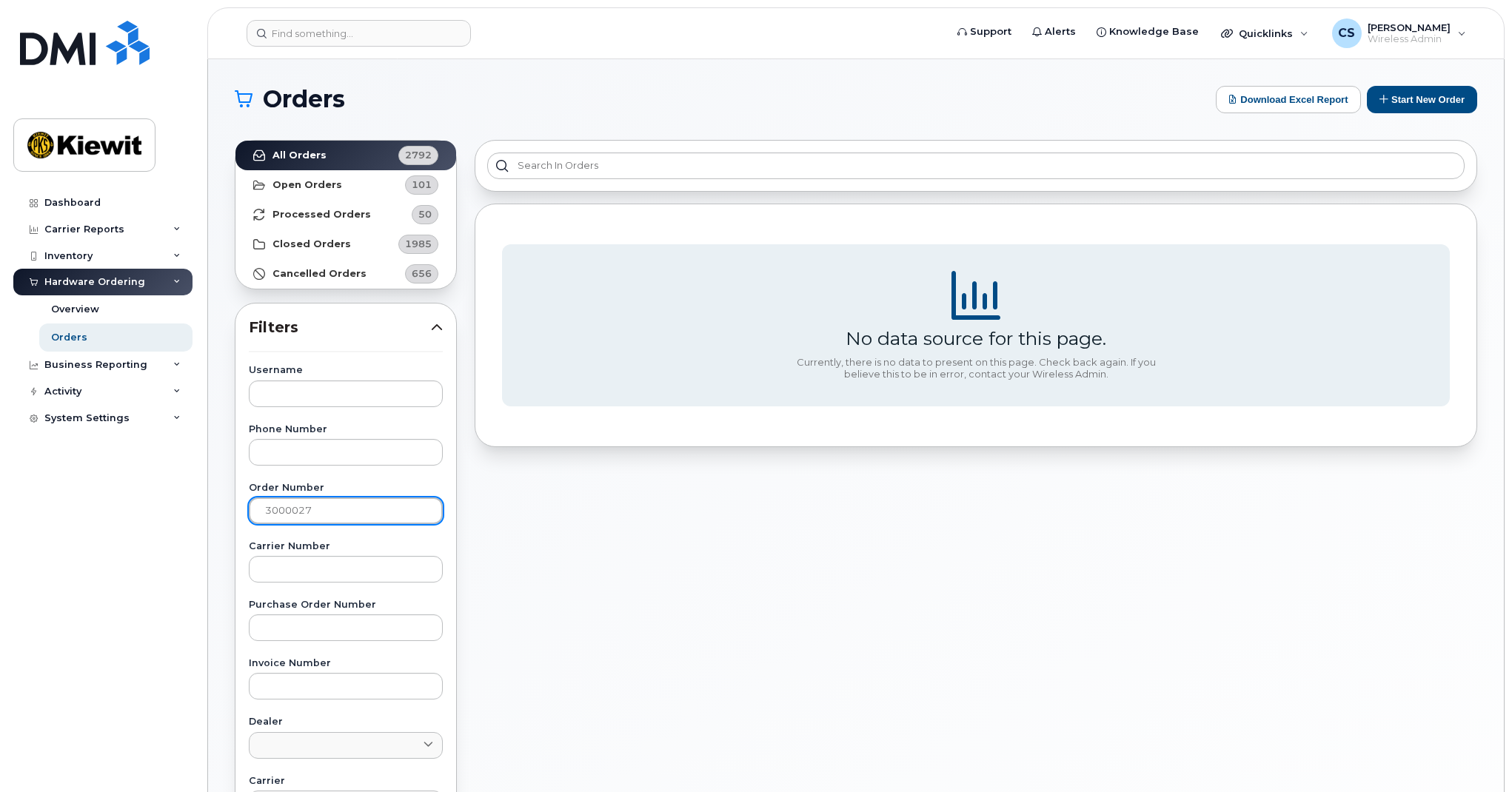
click at [319, 502] on input "3000027" at bounding box center [346, 511] width 194 height 26
click at [298, 508] on input "3000027" at bounding box center [346, 511] width 194 height 26
type input "300027"
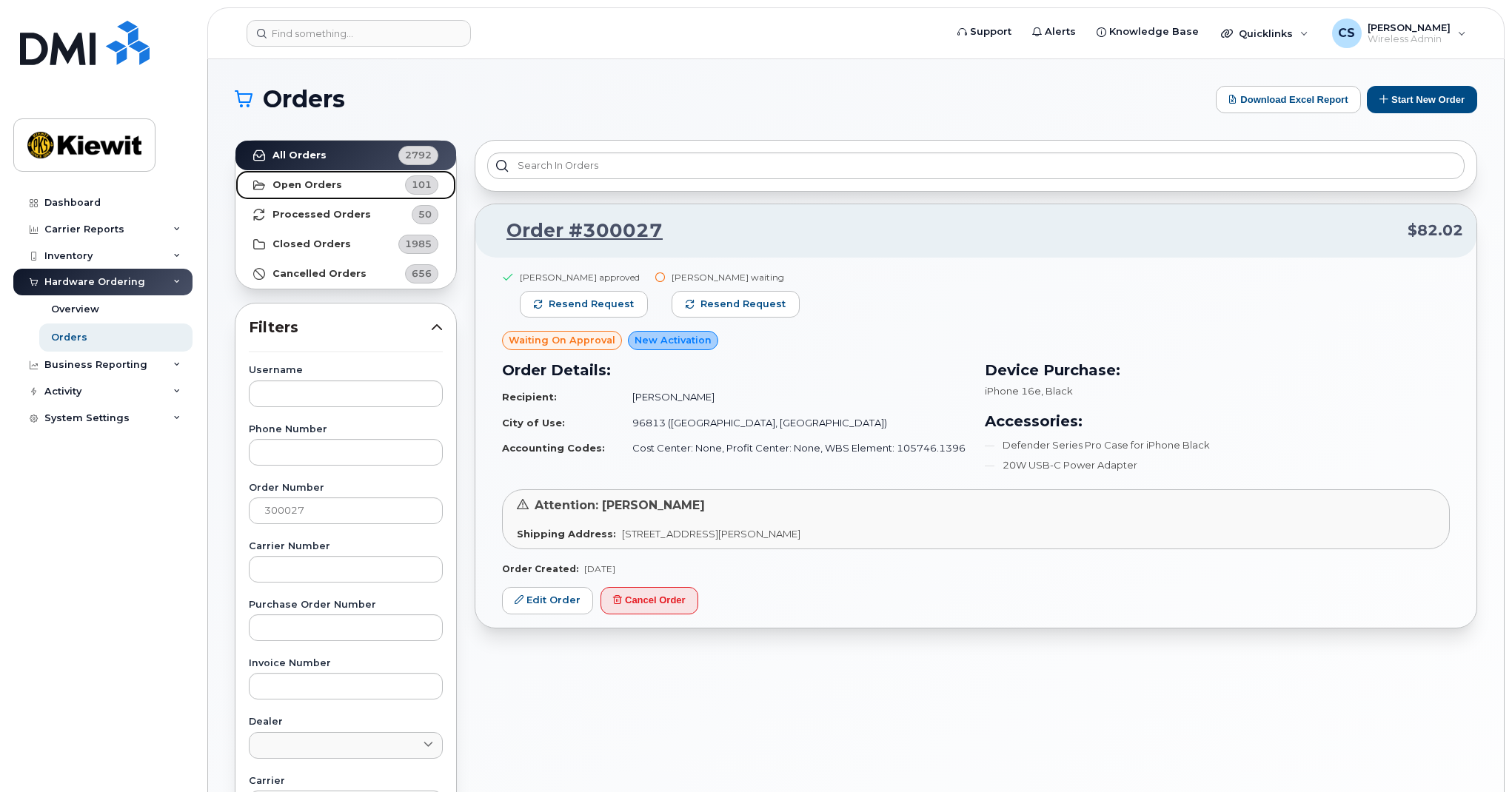
click at [351, 175] on link "Open Orders 101" at bounding box center [346, 185] width 221 height 30
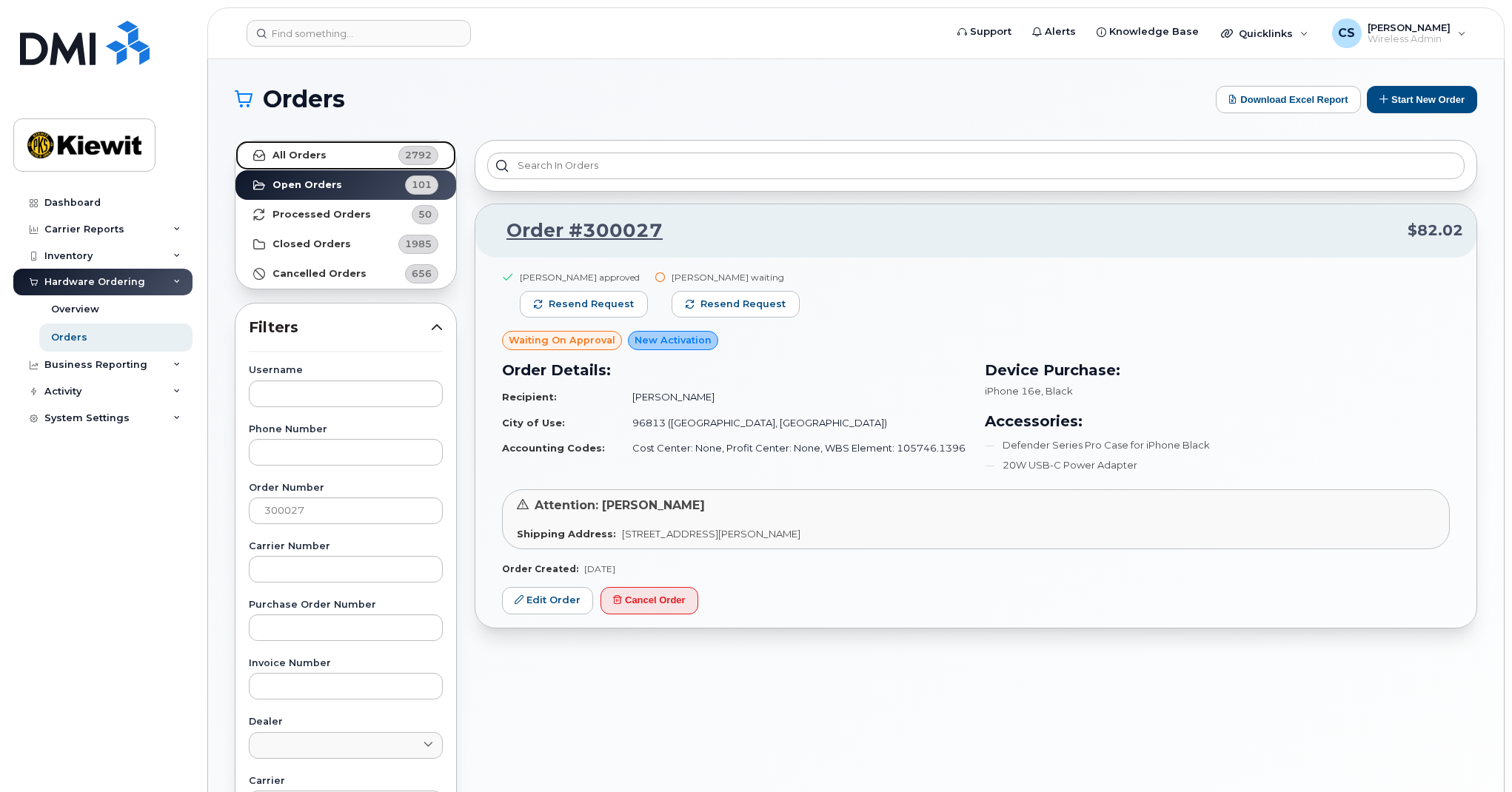
click at [339, 160] on link "All Orders 2792" at bounding box center [346, 155] width 221 height 30
